Goal: Task Accomplishment & Management: Use online tool/utility

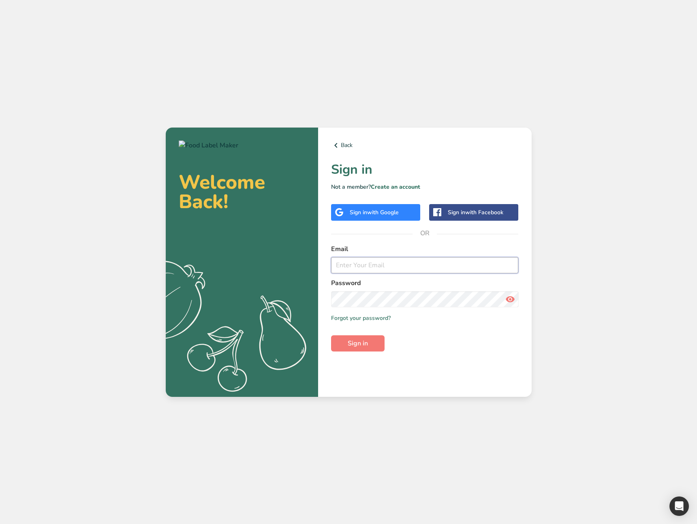
click at [351, 264] on input "email" at bounding box center [425, 265] width 188 height 16
type input "[EMAIL_ADDRESS][DOMAIN_NAME]"
click at [374, 351] on button "Sign in" at bounding box center [357, 344] width 53 height 16
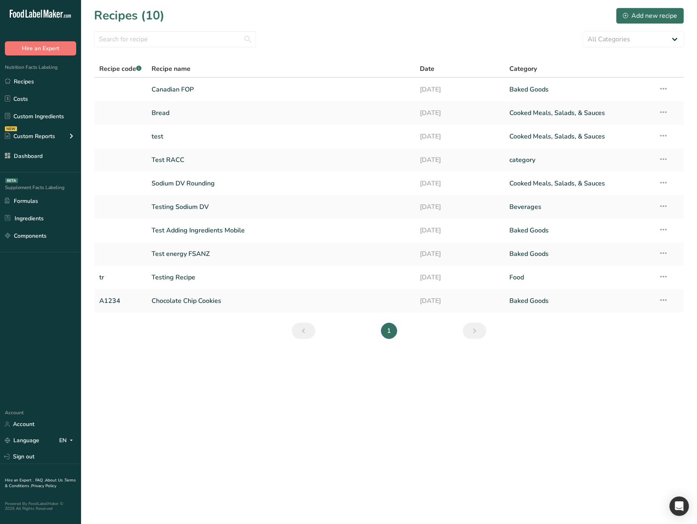
click at [279, 370] on main "Recipes (10) Add new recipe All Categories Baked Goods Beverages category Cooke…" at bounding box center [348, 262] width 697 height 524
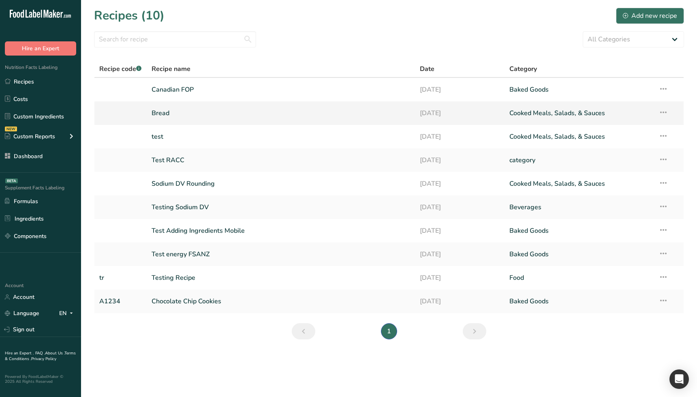
click at [175, 115] on link "Bread" at bounding box center [281, 113] width 259 height 17
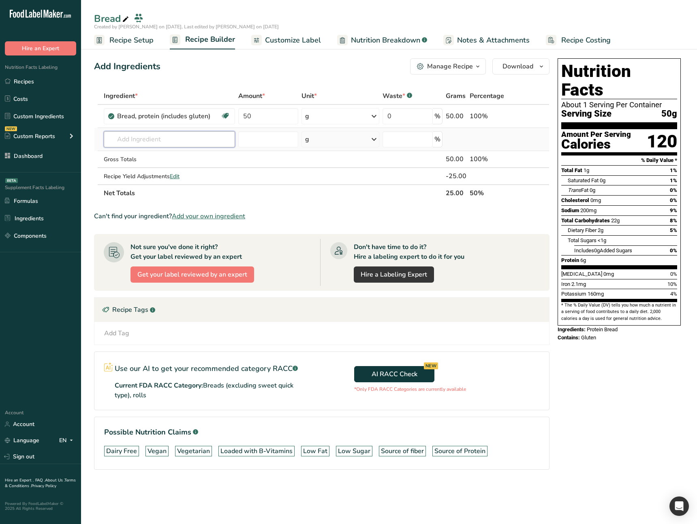
click at [189, 138] on input "text" at bounding box center [170, 139] width 132 height 16
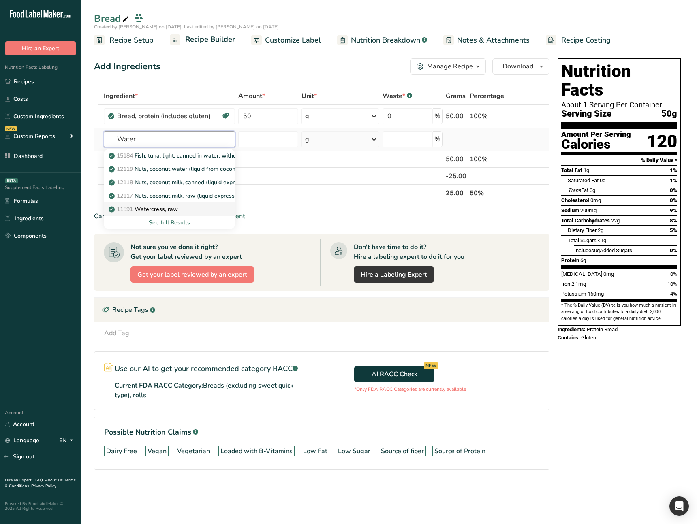
type input "Water"
drag, startPoint x: 175, startPoint y: 208, endPoint x: 312, endPoint y: 184, distance: 139.9
click at [312, 184] on tbody "Bread, protein (includes gluten) Dairy free Vegan Vegetarian Soy free 50 g Port…" at bounding box center [321, 144] width 455 height 79
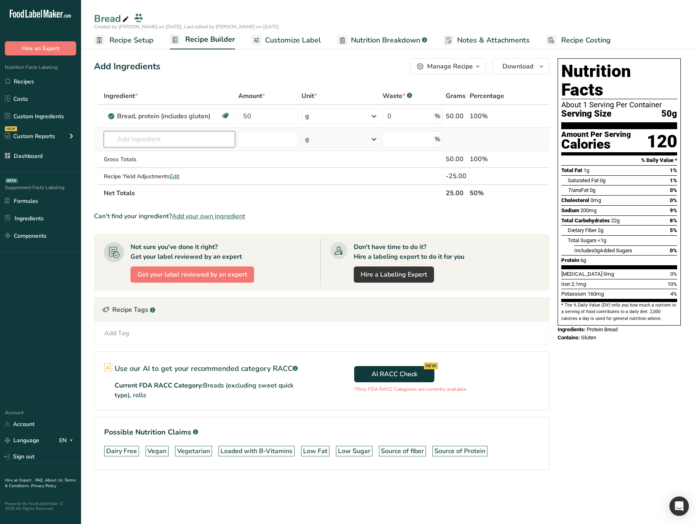
click at [186, 145] on input "text" at bounding box center [170, 139] width 132 height 16
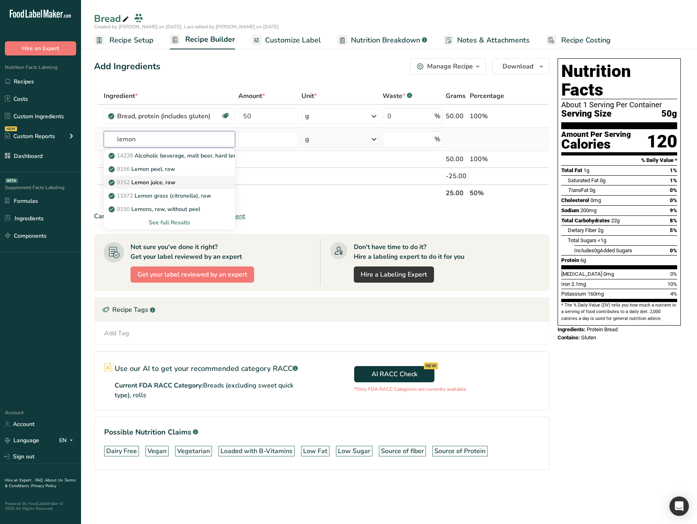
type input "lemon"
click at [184, 184] on div "9152 Lemon juice, raw" at bounding box center [163, 182] width 106 height 9
type input "Lemon juice, raw"
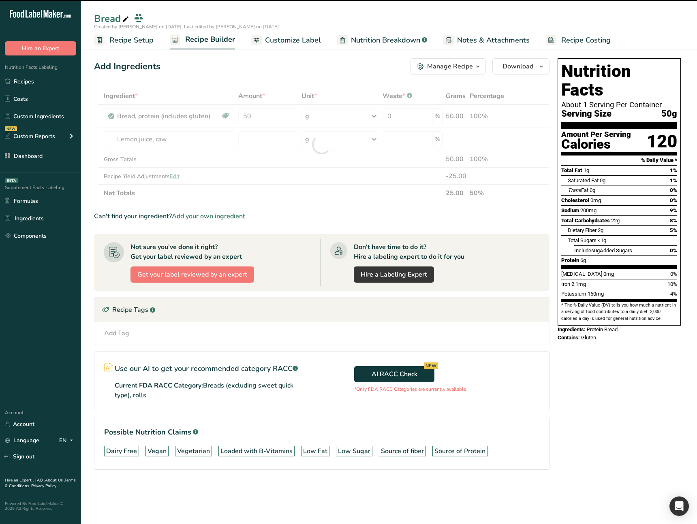
type input "0"
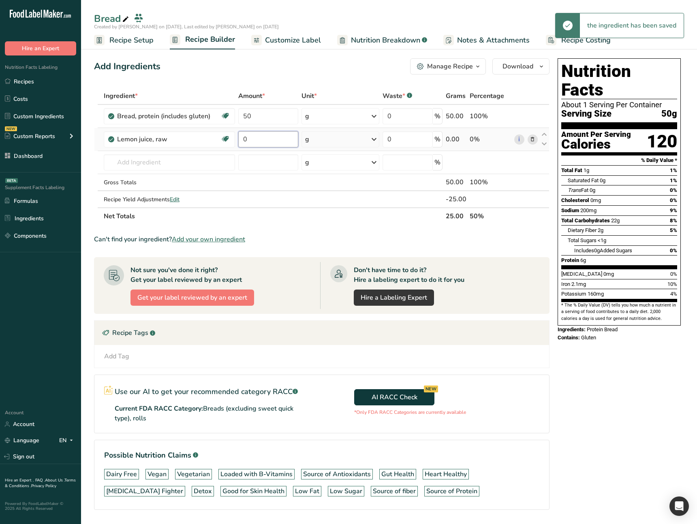
drag, startPoint x: 263, startPoint y: 142, endPoint x: 238, endPoint y: 141, distance: 25.2
click at [238, 141] on input "0" at bounding box center [268, 139] width 60 height 16
type input "55"
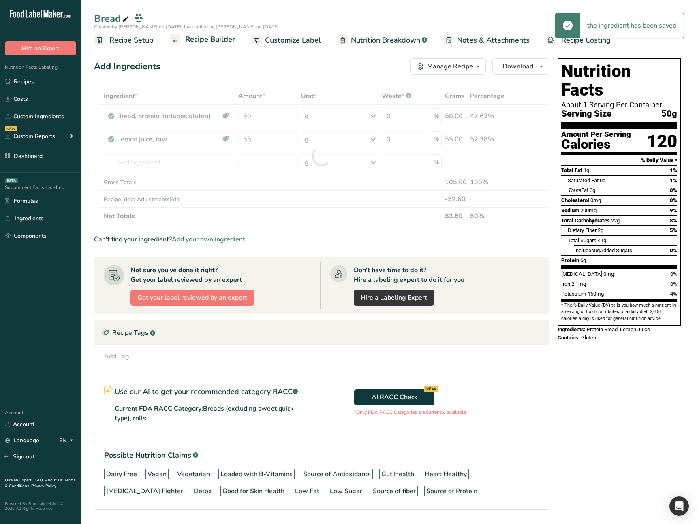
click at [525, 246] on section "Ingredient * Amount * Unit * Waste * .a-a{fill:#347362;}.b-a{fill:#fff;} Grams …" at bounding box center [321, 306] width 455 height 436
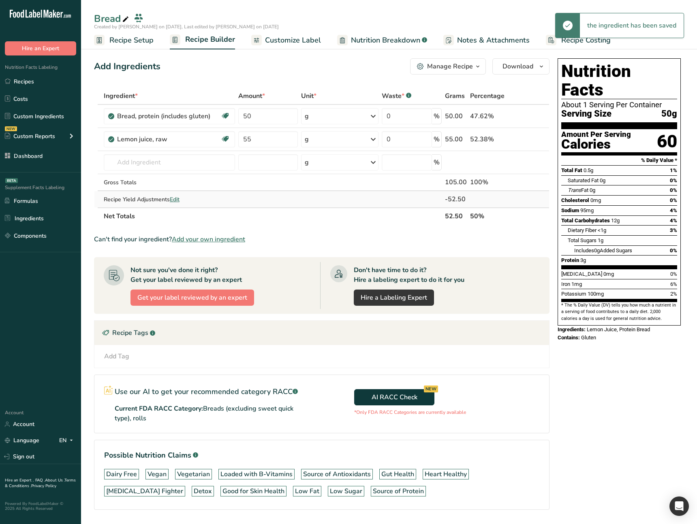
click at [178, 201] on span "Edit" at bounding box center [175, 200] width 10 height 8
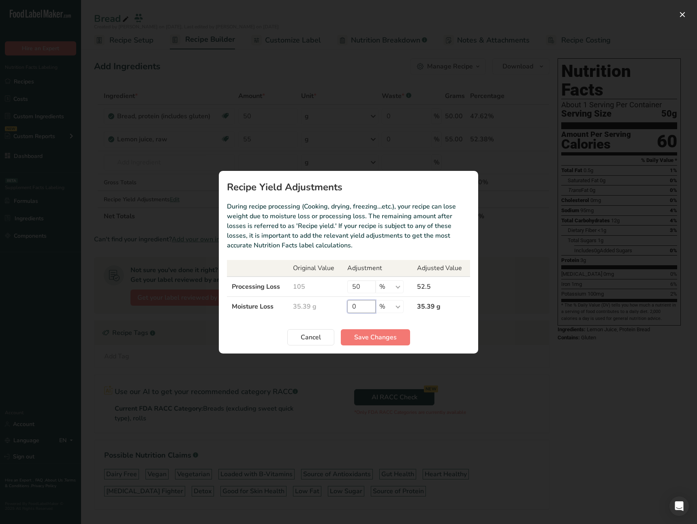
drag, startPoint x: 367, startPoint y: 306, endPoint x: 342, endPoint y: 308, distance: 24.3
click at [342, 308] on td "0 % g ppm ug kg mg mcg lb oz" at bounding box center [377, 307] width 70 height 20
type input "50"
click at [363, 336] on span "Save Changes" at bounding box center [375, 338] width 43 height 10
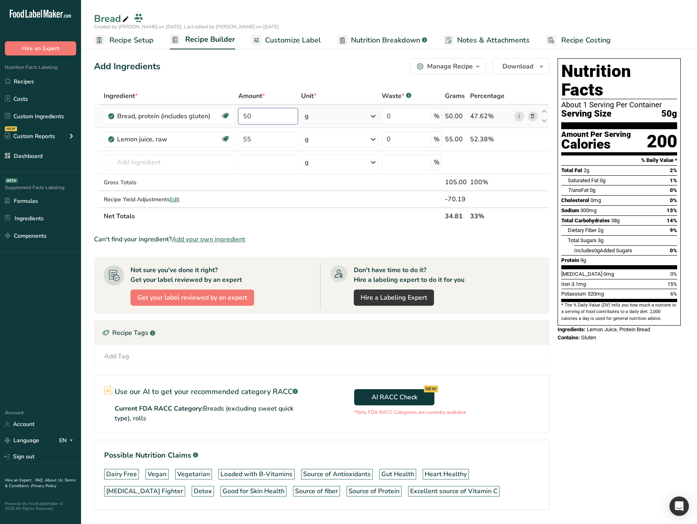
drag, startPoint x: 256, startPoint y: 118, endPoint x: 241, endPoint y: 117, distance: 15.0
click at [241, 117] on input "50" at bounding box center [268, 116] width 60 height 16
type input "60"
click at [315, 222] on div "Ingredient * Amount * Unit * Waste * .a-a{fill:#347362;}.b-a{fill:#fff;} Grams …" at bounding box center [321, 156] width 455 height 137
drag, startPoint x: 268, startPoint y: 148, endPoint x: 264, endPoint y: 142, distance: 7.3
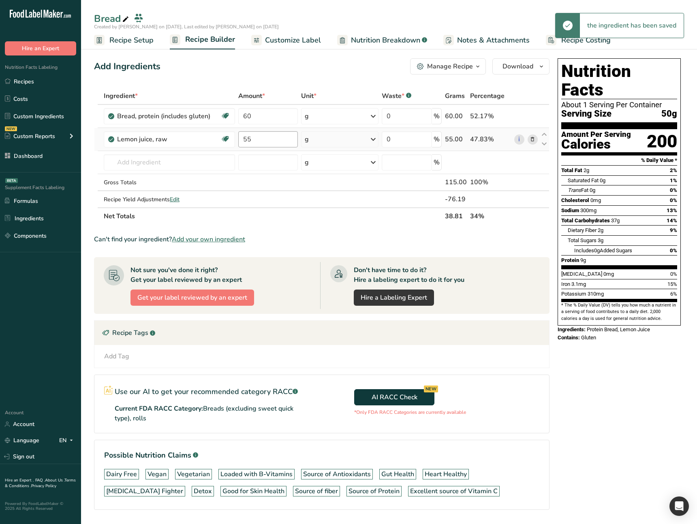
click at [265, 146] on td "55" at bounding box center [268, 139] width 63 height 23
click at [207, 138] on tr "Lemon juice, raw Source of Antioxidants Gut Health Heart Healthy Cancer Fighter…" at bounding box center [321, 139] width 455 height 23
type input "61"
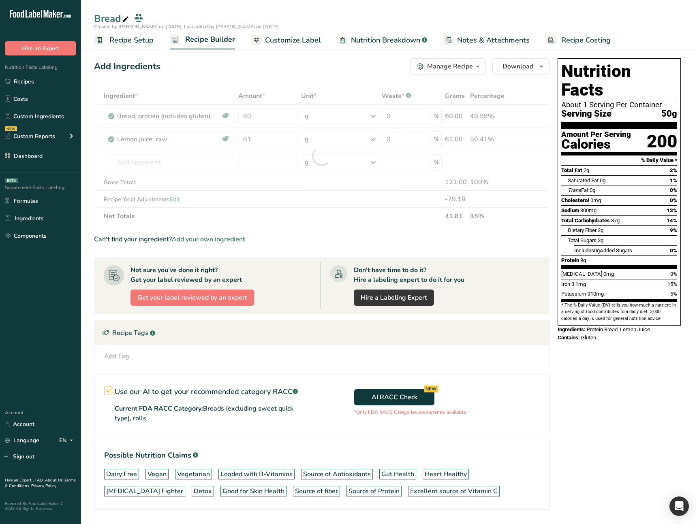
click at [317, 220] on div "Ingredient * Amount * Unit * Waste * .a-a{fill:#347362;}.b-a{fill:#fff;} Grams …" at bounding box center [321, 156] width 455 height 137
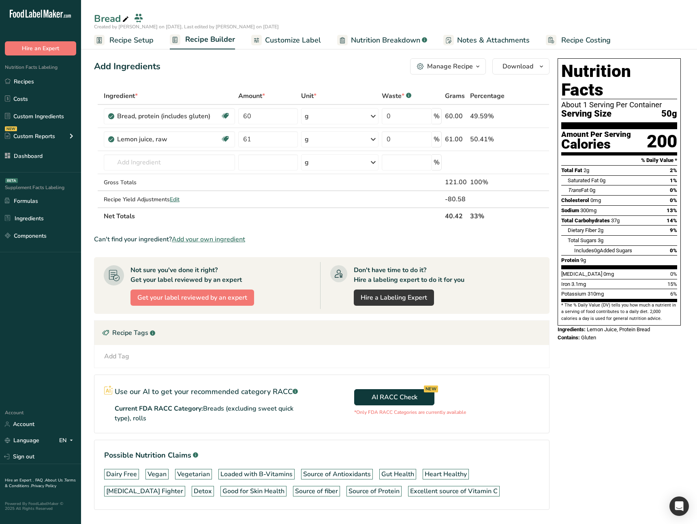
drag, startPoint x: 140, startPoint y: 411, endPoint x: 218, endPoint y: 419, distance: 78.2
click at [218, 419] on p "Current FDA RACC Category: Breads (excluding sweet quick type), rolls" at bounding box center [213, 413] width 196 height 19
drag, startPoint x: 303, startPoint y: 191, endPoint x: 415, endPoint y: 234, distance: 120.0
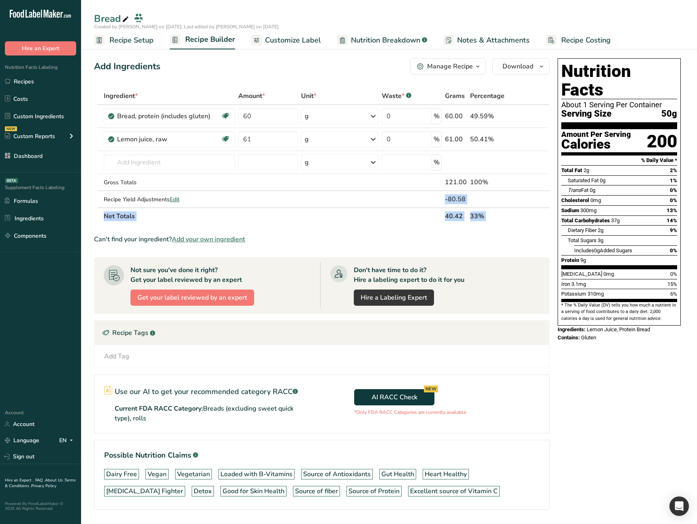
click at [413, 232] on section "Ingredient * Amount * Unit * Waste * .a-a{fill:#347362;}.b-a{fill:#fff;} Grams …" at bounding box center [321, 306] width 455 height 436
click at [394, 242] on div "Can't find your ingredient? Add your own ingredient" at bounding box center [321, 240] width 455 height 10
click at [374, 240] on div "Can't find your ingredient? Add your own ingredient" at bounding box center [321, 240] width 455 height 10
click at [307, 42] on span "Customize Label" at bounding box center [293, 40] width 56 height 11
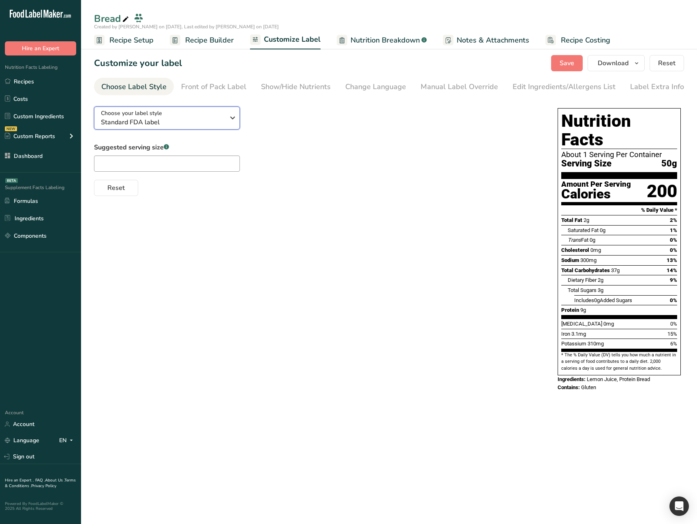
click at [210, 120] on span "Standard FDA label" at bounding box center [163, 123] width 124 height 10
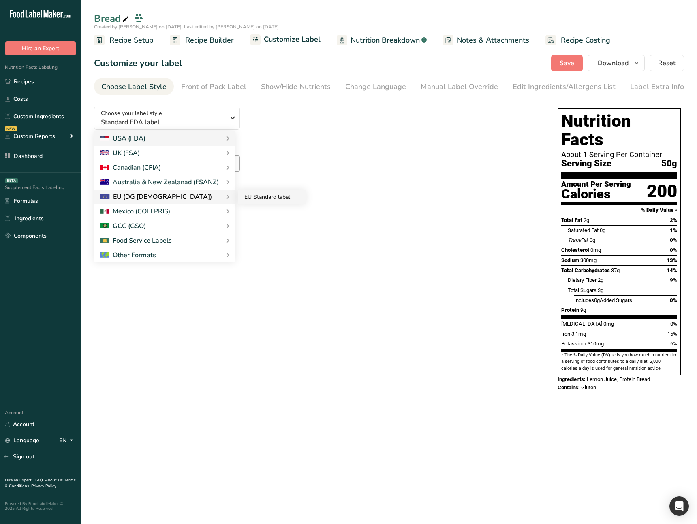
click at [287, 199] on link "EU Standard label" at bounding box center [272, 197] width 68 height 15
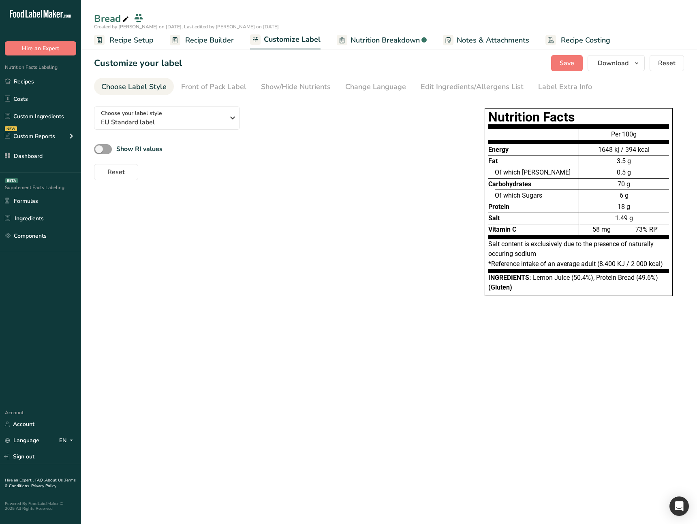
click at [214, 43] on span "Recipe Builder" at bounding box center [209, 40] width 49 height 11
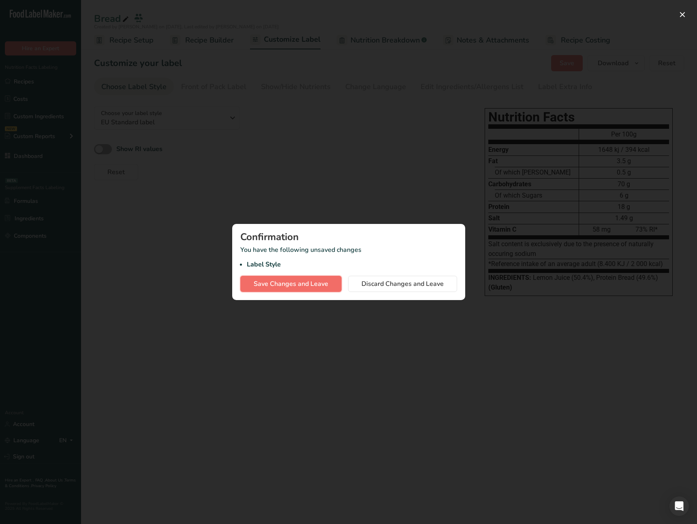
click at [305, 280] on span "Save Changes and Leave" at bounding box center [291, 284] width 75 height 10
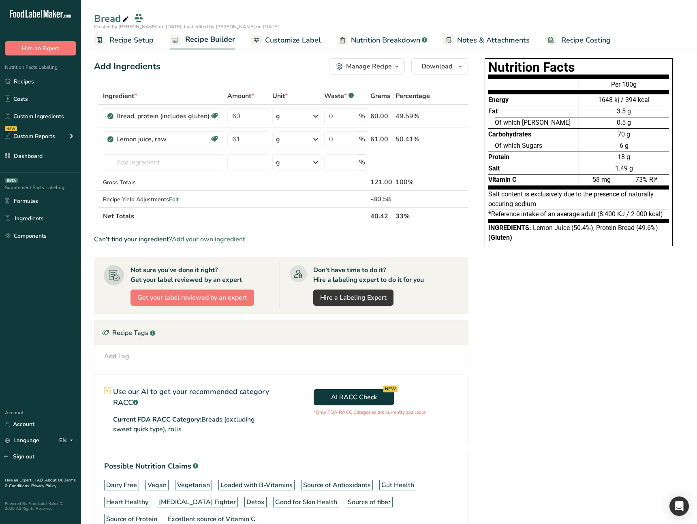
click at [481, 356] on div "Nutrition Facts Energy Fat Of which Saturates Carbohydrates Of which Sugars Pro…" at bounding box center [578, 309] width 211 height 509
drag, startPoint x: 521, startPoint y: 237, endPoint x: 480, endPoint y: 232, distance: 41.3
click at [496, 231] on div "Ingredients: Lemon Juice (50.4%), Protein Bread (49.6%) (Gluten)" at bounding box center [578, 232] width 181 height 19
click at [514, 352] on div "Nutrition Facts Energy Fat Of which Saturates Carbohydrates Of which Sugars Pro…" at bounding box center [578, 309] width 211 height 509
click at [174, 199] on span "Edit" at bounding box center [174, 200] width 10 height 8
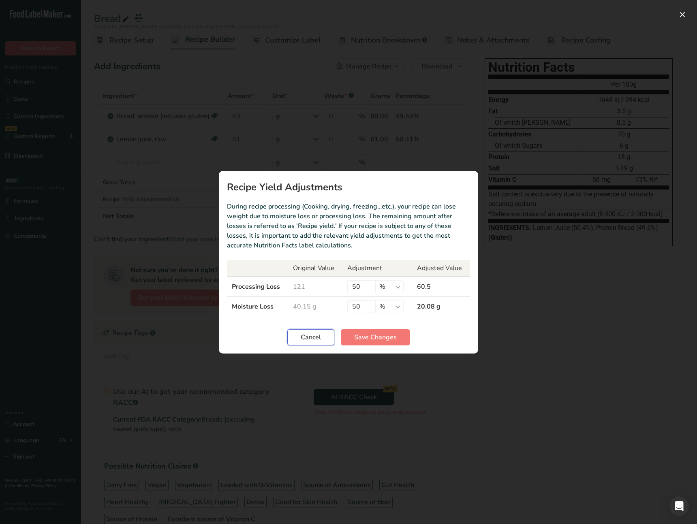
click at [320, 335] on span "Cancel" at bounding box center [311, 338] width 20 height 10
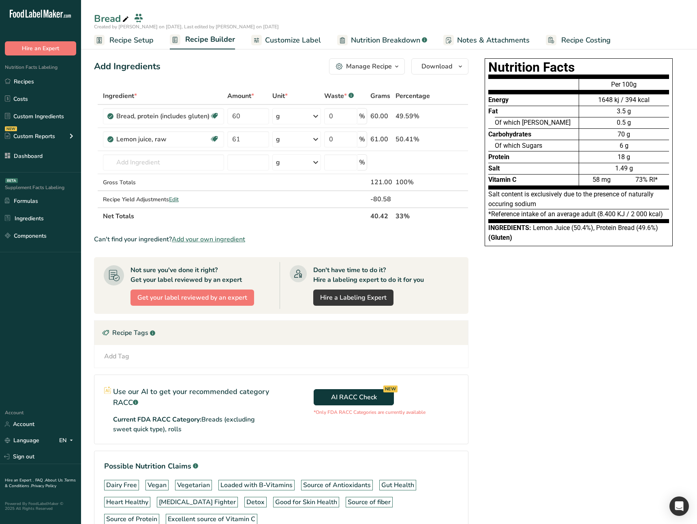
click at [528, 291] on div "Nutrition Facts Energy Fat Of which Saturates Carbohydrates Of which Sugars Pro…" at bounding box center [578, 309] width 211 height 509
click at [179, 201] on span "Edit" at bounding box center [174, 200] width 10 height 8
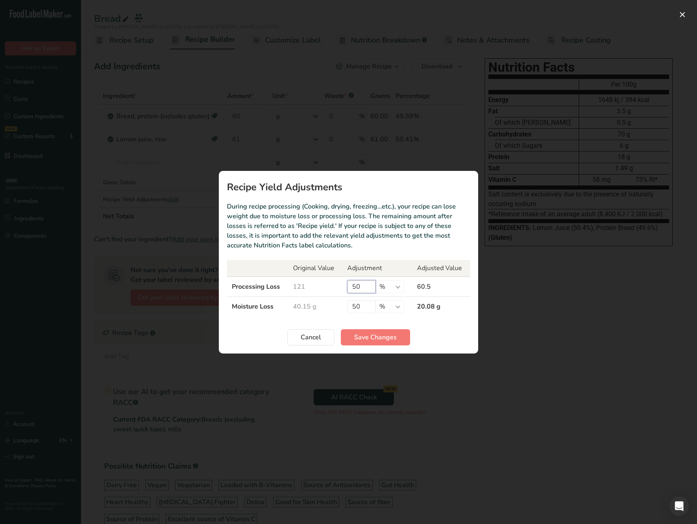
drag, startPoint x: 367, startPoint y: 289, endPoint x: 327, endPoint y: 289, distance: 39.7
click at [327, 289] on tr "Processing Loss 121 50 % g ppm ug kg mg mcg lb oz 60.5" at bounding box center [348, 287] width 243 height 20
click at [371, 327] on section "Recipe Yield Adjustments During recipe processing (Cooking, drying, freezing…et…" at bounding box center [348, 262] width 259 height 183
click at [374, 334] on span "Save Changes" at bounding box center [375, 338] width 43 height 10
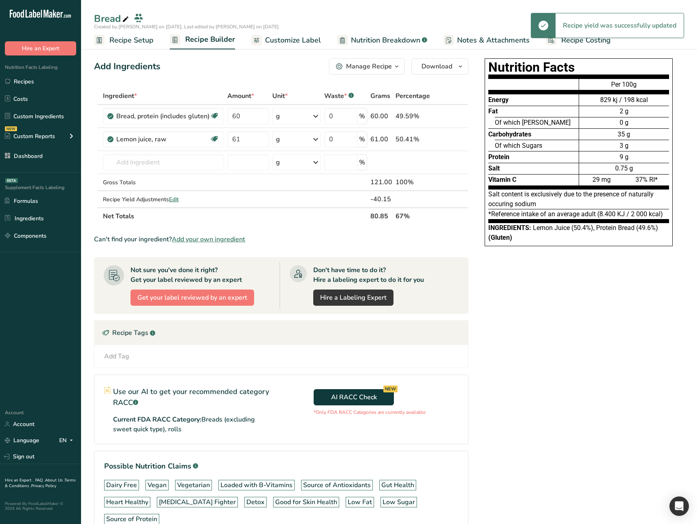
click at [509, 322] on div "Nutrition Facts Energy Fat Of which Saturates Carbohydrates Of which Sugars Pro…" at bounding box center [578, 309] width 211 height 509
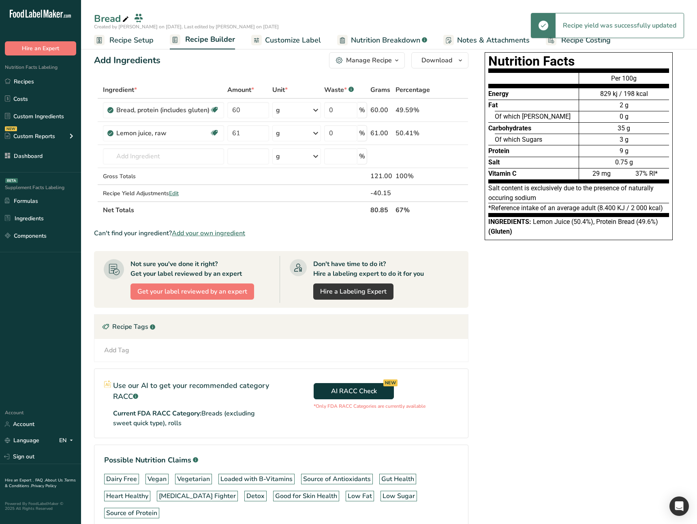
click at [509, 322] on div "Nutrition Facts Energy Fat Of which Saturates Carbohydrates Of which Sugars Pro…" at bounding box center [578, 303] width 211 height 509
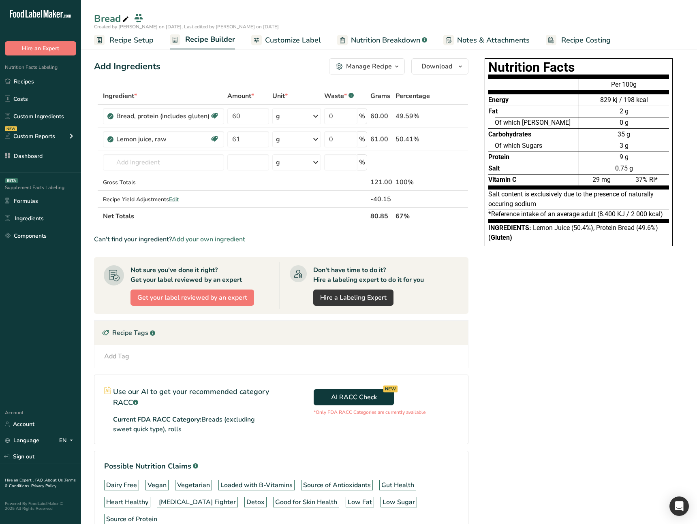
click at [551, 265] on div "Nutrition Facts Energy Fat Of which Saturates Carbohydrates Of which Sugars Pro…" at bounding box center [578, 309] width 211 height 509
click at [485, 295] on div "Nutrition Facts Energy Fat Of which Saturates Carbohydrates Of which Sugars Pro…" at bounding box center [578, 309] width 211 height 509
click at [54, 86] on link "Recipes" at bounding box center [40, 81] width 81 height 15
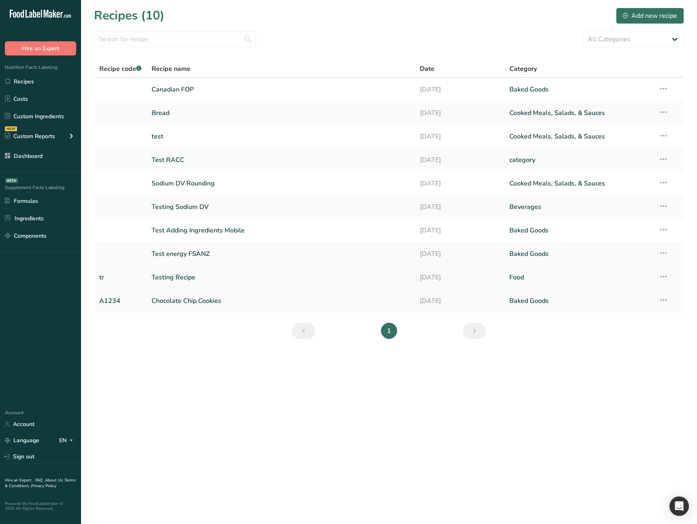
click at [361, 266] on td "Testing Recipe" at bounding box center [281, 278] width 269 height 24
click at [668, 18] on div "Add new recipe" at bounding box center [650, 16] width 54 height 10
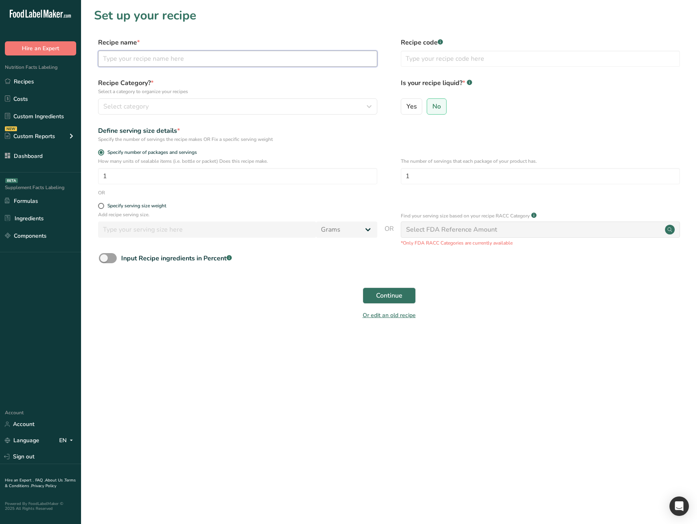
click at [182, 58] on input "text" at bounding box center [237, 59] width 279 height 16
type input "t"
type input "Test EU Ingredients String"
click at [242, 109] on div "Select category" at bounding box center [235, 107] width 264 height 10
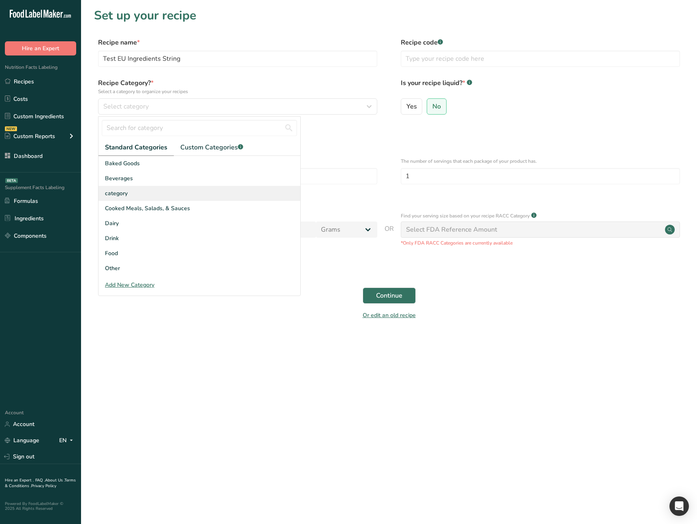
click at [176, 194] on div "category" at bounding box center [199, 193] width 202 height 15
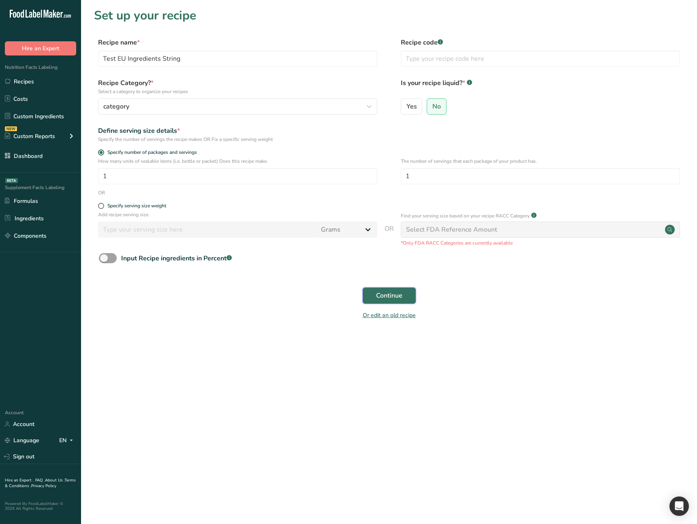
click at [402, 300] on span "Continue" at bounding box center [389, 296] width 26 height 10
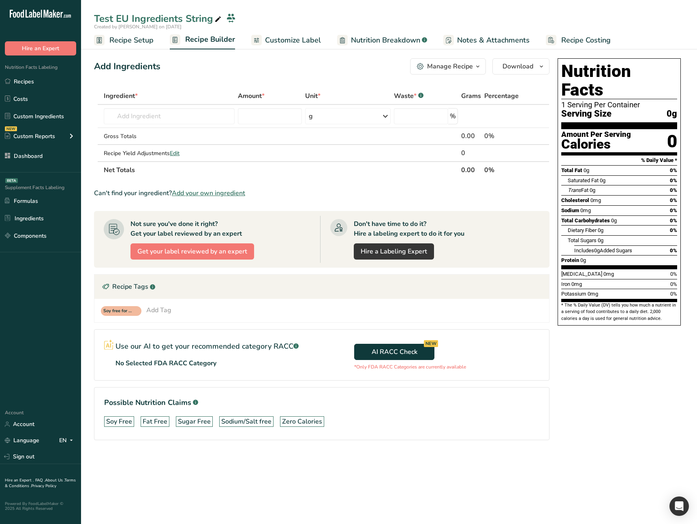
click at [288, 43] on span "Customize Label" at bounding box center [293, 40] width 56 height 11
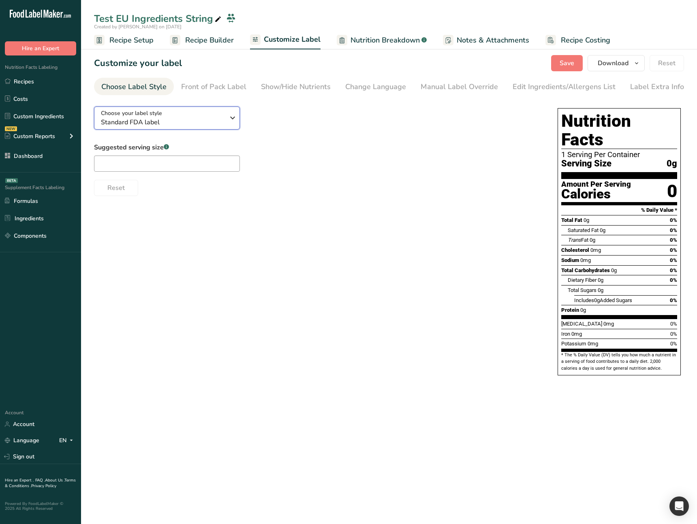
click at [220, 109] on div "Choose your label style Standard FDA label" at bounding box center [163, 118] width 124 height 18
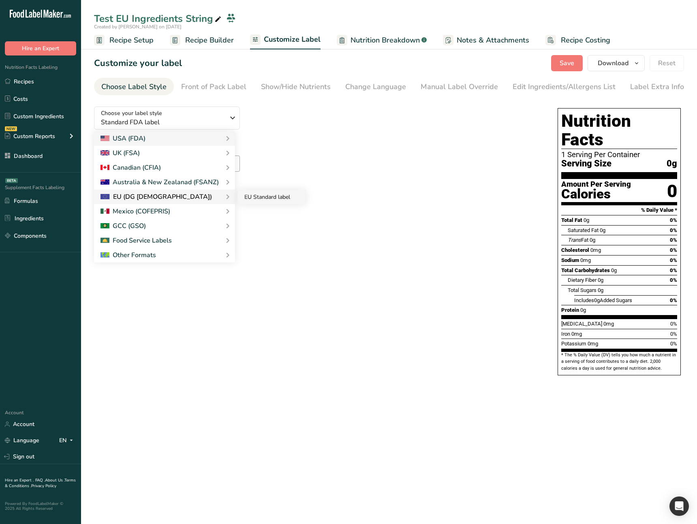
click at [252, 198] on link "EU Standard label" at bounding box center [272, 197] width 68 height 15
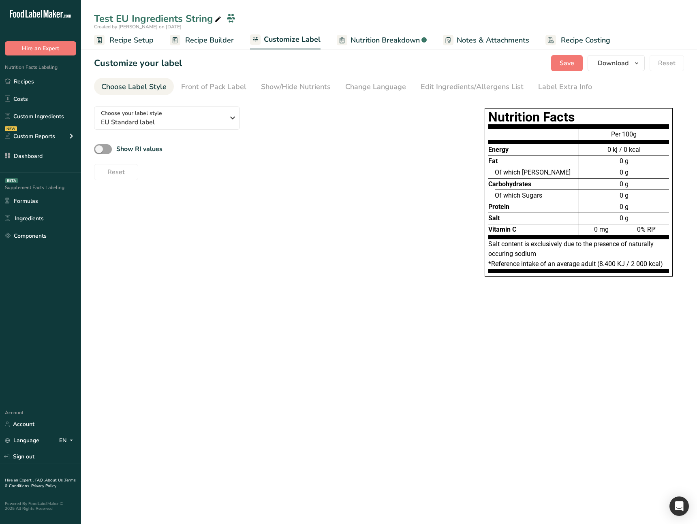
click at [201, 45] on span "Recipe Builder" at bounding box center [209, 40] width 49 height 11
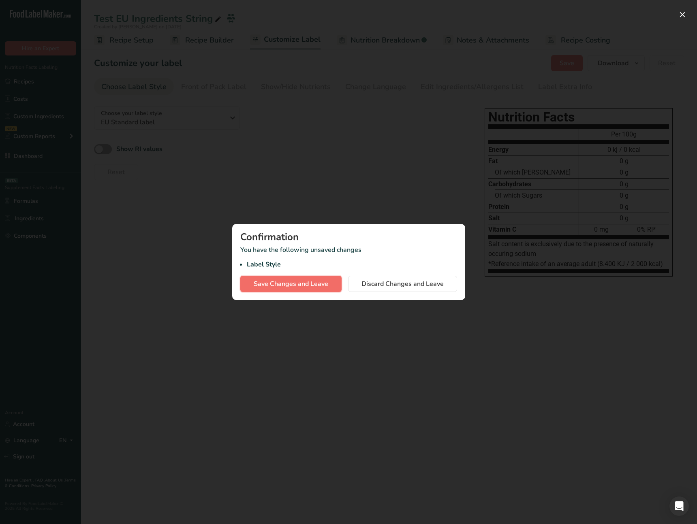
click at [301, 283] on span "Save Changes and Leave" at bounding box center [291, 284] width 75 height 10
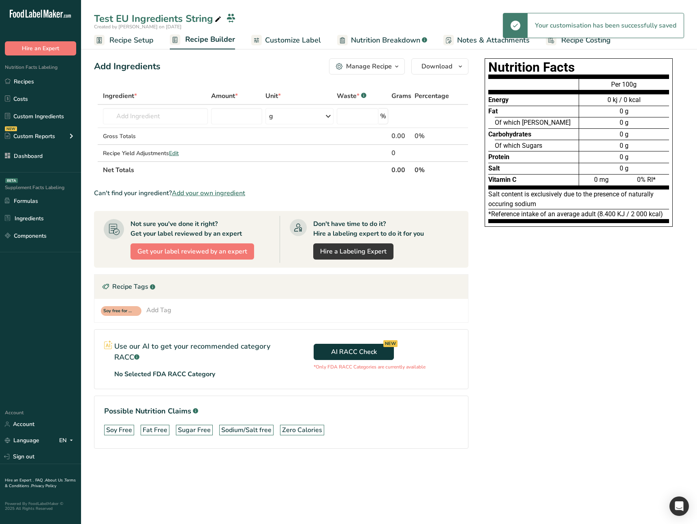
drag, startPoint x: 674, startPoint y: 306, endPoint x: 644, endPoint y: 294, distance: 31.8
click at [673, 306] on div "Nutrition Facts Energy Fat Of which Saturates Carbohydrates Of which Sugars Pro…" at bounding box center [578, 265] width 211 height 420
click at [137, 118] on input "text" at bounding box center [155, 116] width 105 height 16
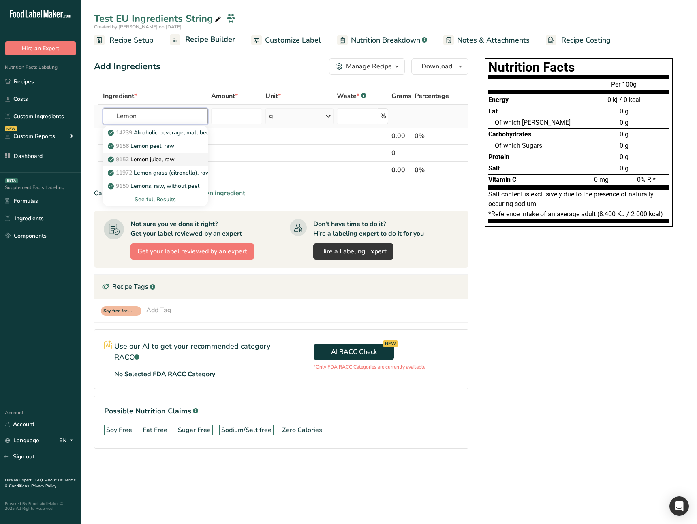
type input "Lemon"
click at [153, 159] on p "9152 Lemon juice, raw" at bounding box center [141, 159] width 65 height 9
type input "Lemon juice, raw"
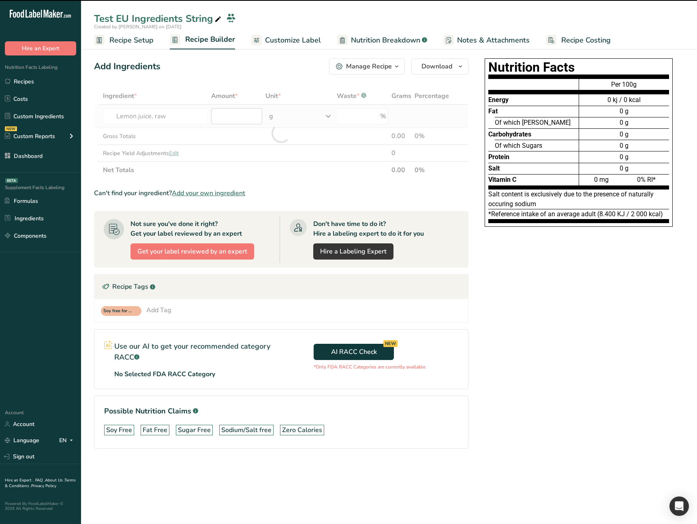
type input "0"
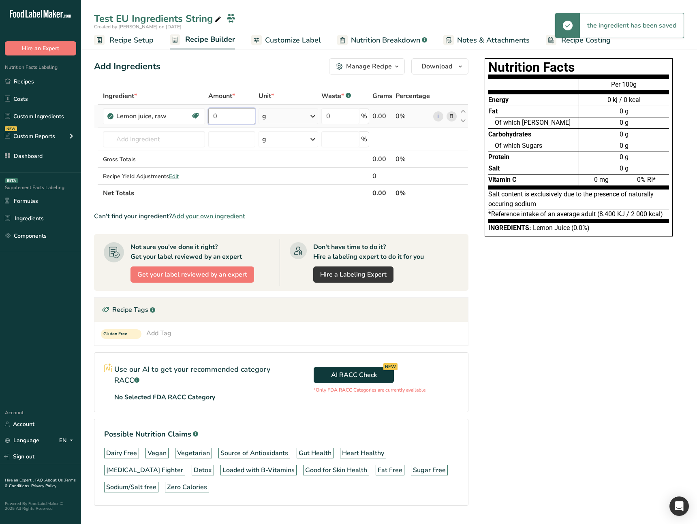
drag, startPoint x: 221, startPoint y: 120, endPoint x: 209, endPoint y: 119, distance: 12.2
click at [209, 119] on input "0" at bounding box center [231, 116] width 47 height 16
type input "60"
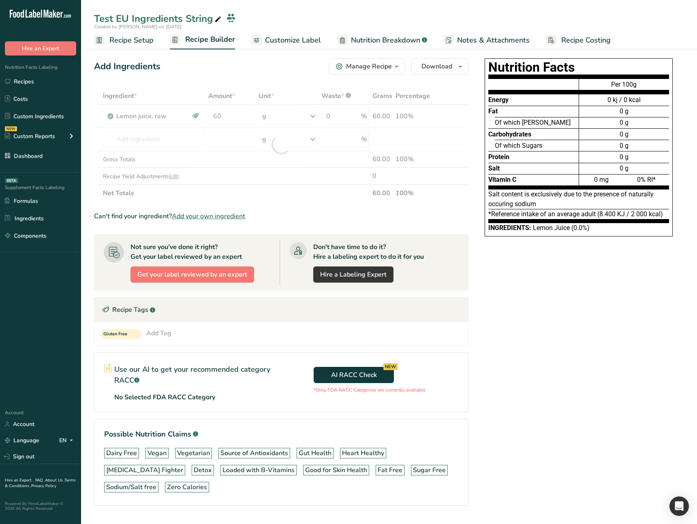
drag, startPoint x: 517, startPoint y: 290, endPoint x: 498, endPoint y: 292, distance: 18.8
click at [517, 290] on div "Nutrition Facts Energy Fat Of which Saturates Carbohydrates Of which Sugars Pro…" at bounding box center [578, 293] width 211 height 477
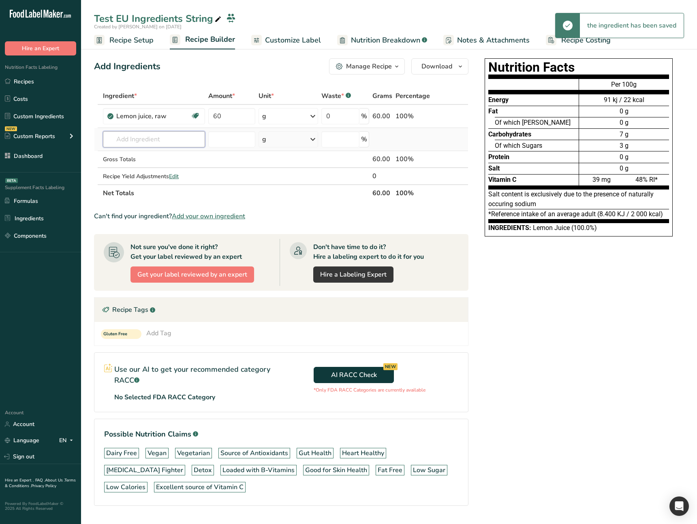
click at [171, 136] on input "text" at bounding box center [154, 139] width 102 height 16
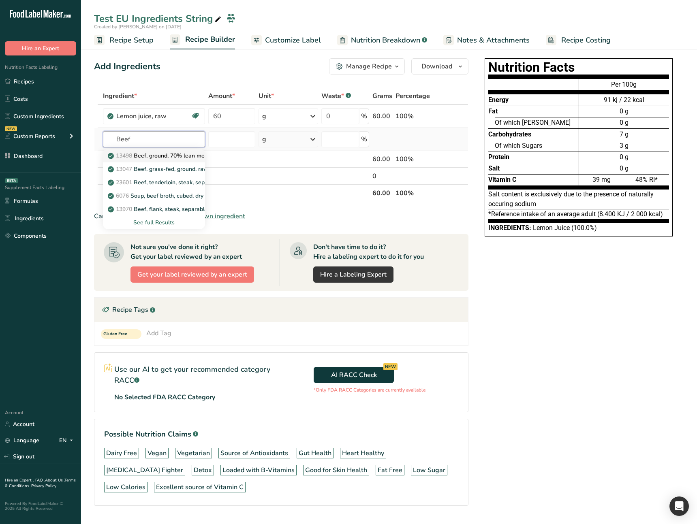
type input "Beef"
click at [173, 154] on p "13498 Beef, ground, 70% lean meat / 30% fat, raw" at bounding box center [178, 156] width 139 height 9
type input "Beef, ground, 70% lean meat / 30% fat, raw"
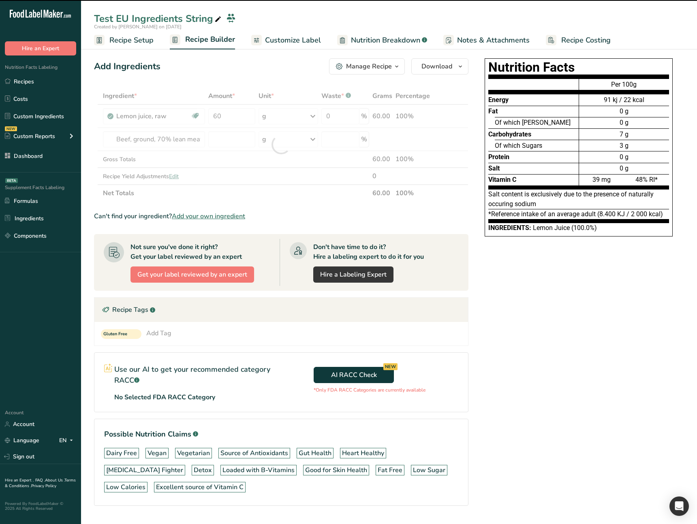
type input "0"
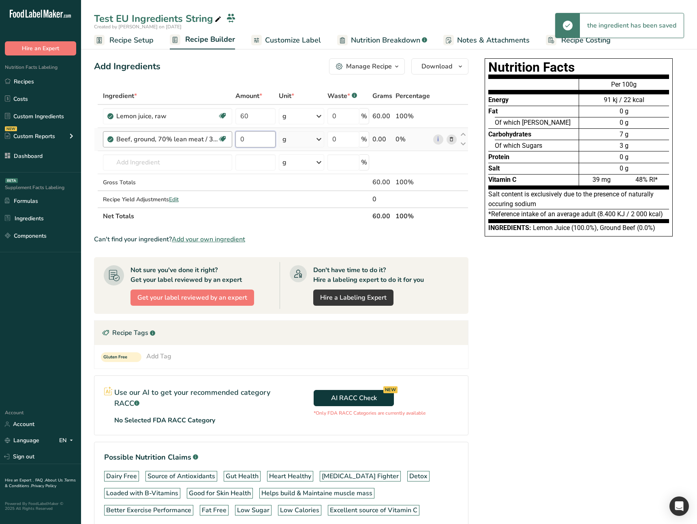
drag, startPoint x: 251, startPoint y: 140, endPoint x: 228, endPoint y: 138, distance: 23.6
click at [228, 138] on tr "Beef, ground, 70% lean meat / 30% fat, raw Helps build & Maintaine muscle mass …" at bounding box center [281, 139] width 374 height 23
type input "40"
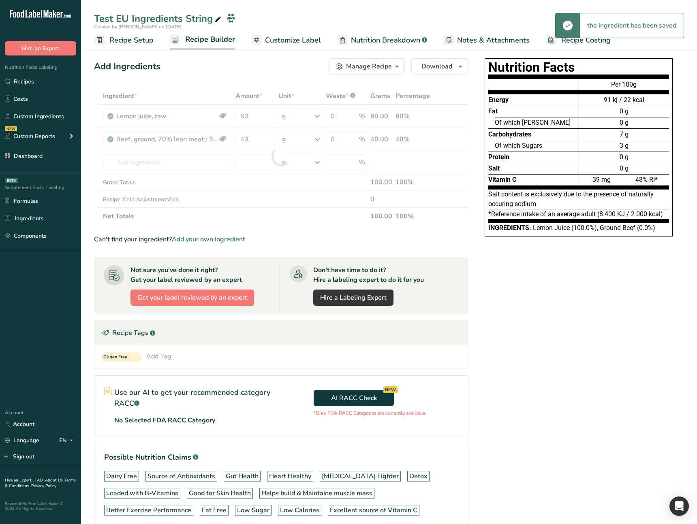
click at [295, 218] on div "Ingredient * Amount * Unit * Waste * .a-a{fill:#347362;}.b-a{fill:#fff;} Grams …" at bounding box center [281, 156] width 374 height 137
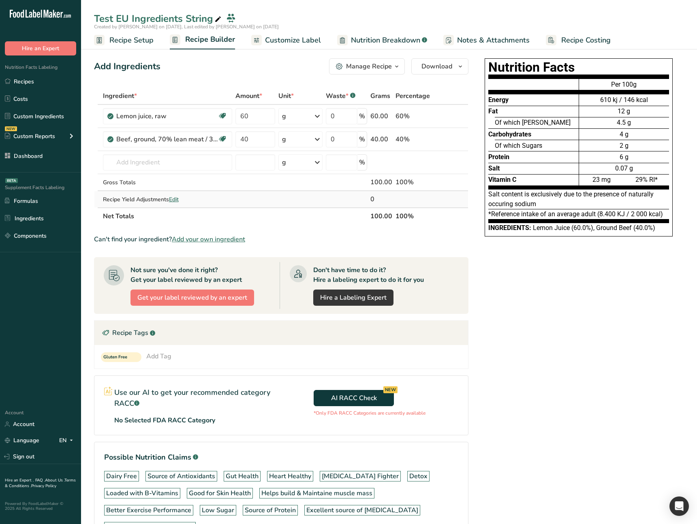
click at [178, 200] on span "Edit" at bounding box center [174, 200] width 10 height 8
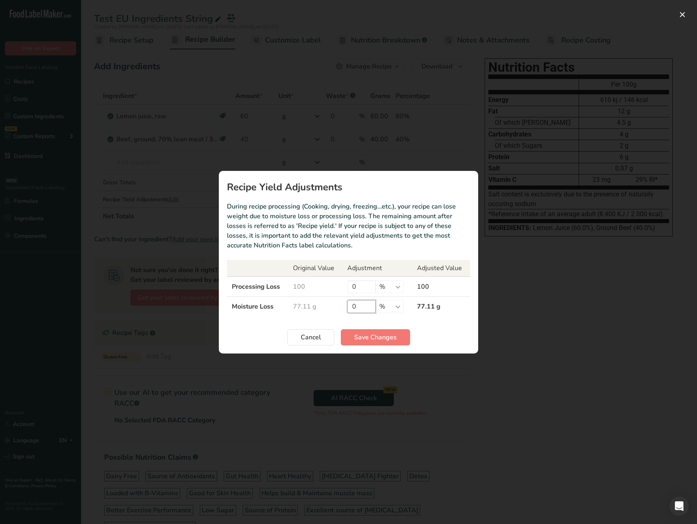
drag, startPoint x: 359, startPoint y: 308, endPoint x: 339, endPoint y: 308, distance: 20.3
click at [339, 308] on tr "Moisture Loss 77.11 g 0 % g ppm ug kg mg mcg lb oz 77.11 g" at bounding box center [348, 307] width 243 height 20
type input "50"
click at [361, 333] on span "Save Changes" at bounding box center [375, 338] width 43 height 10
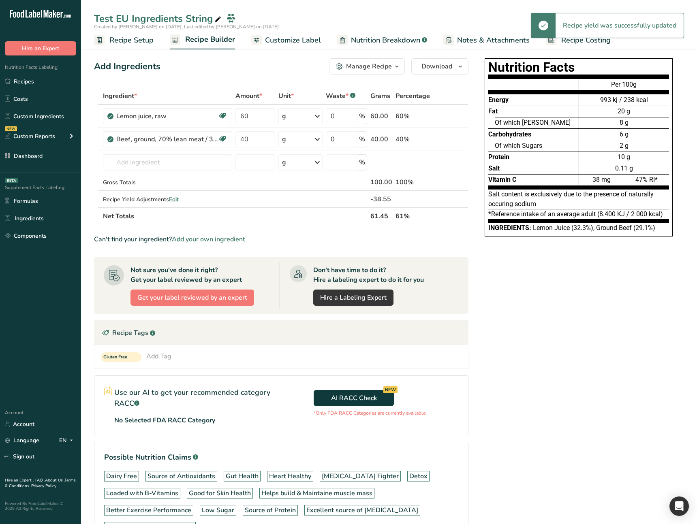
click at [513, 328] on div "Nutrition Facts Energy Fat Of which Saturates Carbohydrates Of which Sugars Pro…" at bounding box center [578, 313] width 211 height 517
drag, startPoint x: 257, startPoint y: 118, endPoint x: 219, endPoint y: 115, distance: 37.8
click at [219, 115] on tr "Lemon juice, raw Source of Antioxidants Gut Health Heart Healthy [MEDICAL_DATA]…" at bounding box center [281, 116] width 374 height 23
type input "50"
click at [261, 141] on div "Ingredient * Amount * Unit * Waste * .a-a{fill:#347362;}.b-a{fill:#fff;} Grams …" at bounding box center [281, 156] width 374 height 137
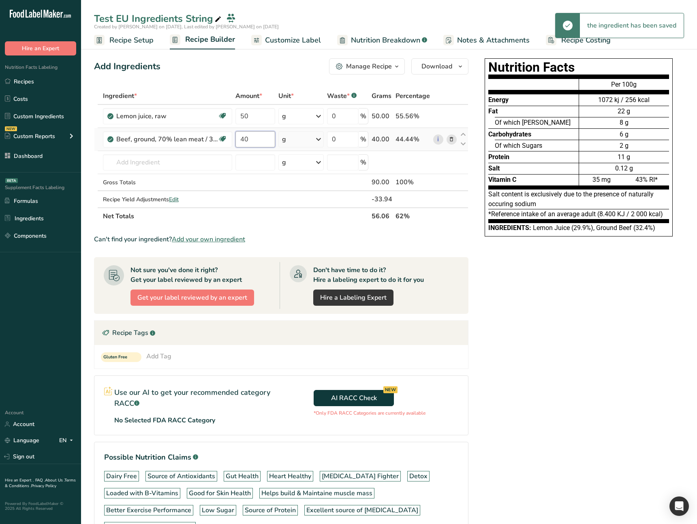
drag, startPoint x: 257, startPoint y: 141, endPoint x: 235, endPoint y: 141, distance: 21.9
click at [235, 141] on input "40" at bounding box center [255, 139] width 40 height 16
type input "50"
click at [505, 285] on div "Nutrition Facts Energy Fat Of which Saturates Carbohydrates Of which Sugars Pro…" at bounding box center [578, 313] width 211 height 517
click at [485, 287] on div "Nutrition Facts Energy Fat Of which Saturates Carbohydrates Of which Sugars Pro…" at bounding box center [578, 313] width 211 height 517
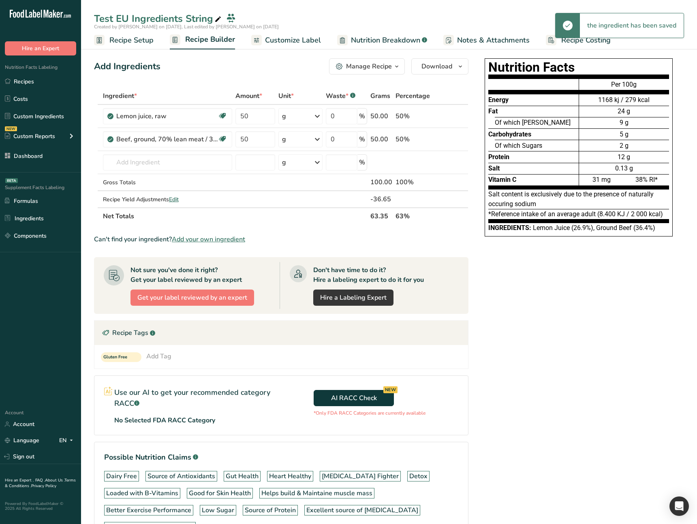
click at [490, 289] on div "Nutrition Facts Energy Fat Of which Saturates Carbohydrates Of which Sugars Pro…" at bounding box center [578, 313] width 211 height 517
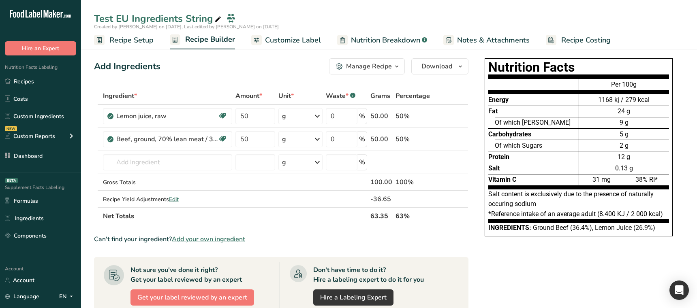
drag, startPoint x: 568, startPoint y: 264, endPoint x: 498, endPoint y: 222, distance: 81.2
click at [568, 264] on div "Nutrition Facts Energy Fat Of which Saturates Carbohydrates Of which Sugars Pro…" at bounding box center [578, 313] width 211 height 517
click at [153, 164] on input "text" at bounding box center [167, 162] width 129 height 16
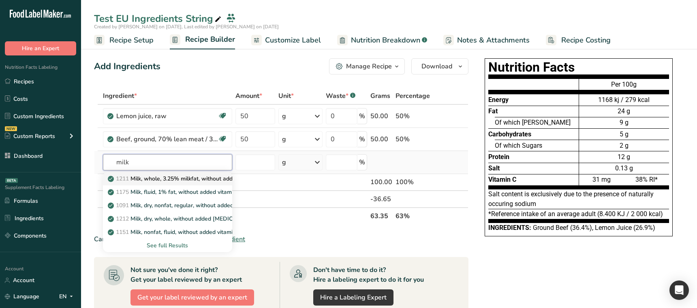
type input "milk"
click at [167, 181] on p "1211 Milk, whole, 3.25% milkfat, without added vitamin A and [MEDICAL_DATA]" at bounding box center [217, 179] width 216 height 9
type input "Milk, whole, 3.25% milkfat, without added vitamin A and [MEDICAL_DATA]"
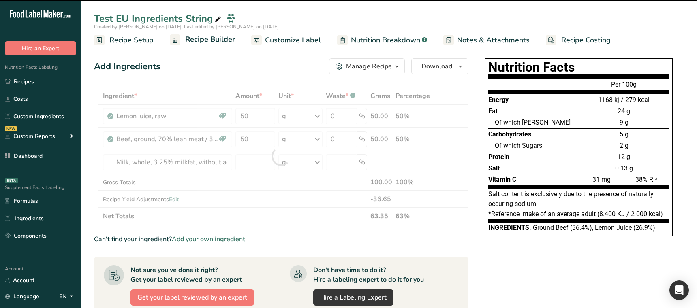
type input "0"
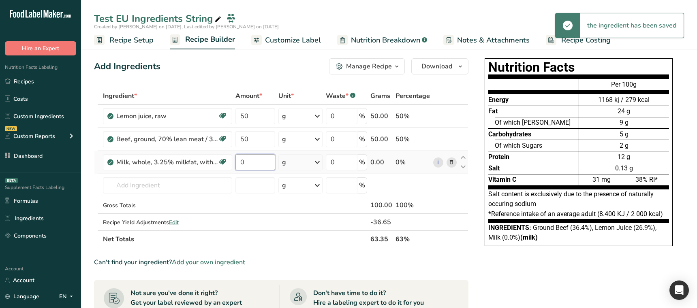
drag, startPoint x: 253, startPoint y: 164, endPoint x: 235, endPoint y: 163, distance: 18.2
click at [235, 163] on td "0" at bounding box center [255, 162] width 43 height 23
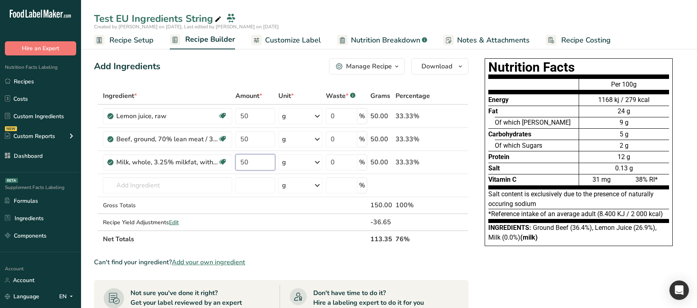
type input "50"
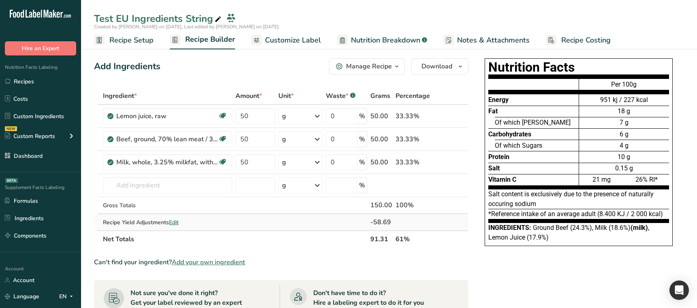
click at [177, 225] on span "Edit" at bounding box center [174, 223] width 10 height 8
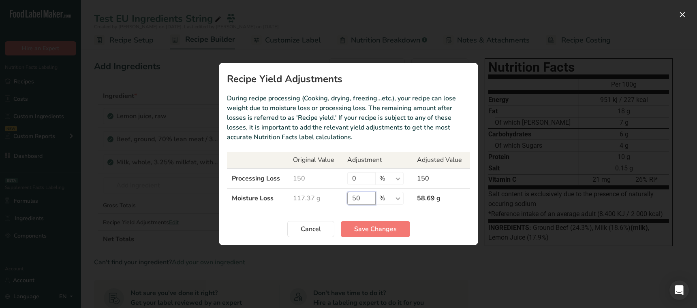
drag, startPoint x: 363, startPoint y: 197, endPoint x: 325, endPoint y: 195, distance: 37.7
click at [325, 195] on tr "Moisture Loss 117.37 g 50 % g ppm ug kg mg mcg lb oz 58.69 g" at bounding box center [348, 199] width 243 height 20
type input "0"
drag, startPoint x: 392, startPoint y: 232, endPoint x: 398, endPoint y: 241, distance: 11.0
click at [392, 232] on span "Save Changes" at bounding box center [375, 230] width 43 height 10
